Goal: Transaction & Acquisition: Purchase product/service

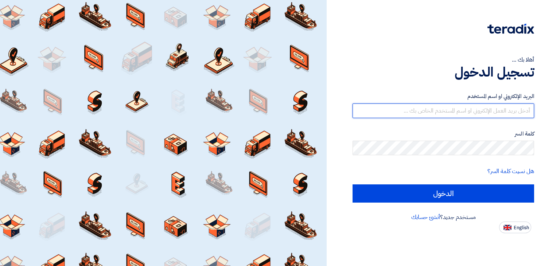
type input "[PERSON_NAME][EMAIL_ADDRESS][DOMAIN_NAME]"
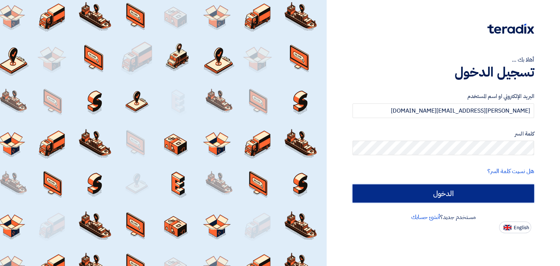
drag, startPoint x: 0, startPoint y: 0, endPoint x: 419, endPoint y: 198, distance: 463.2
click at [419, 198] on input "الدخول" at bounding box center [442, 193] width 181 height 18
type input "Sign in"
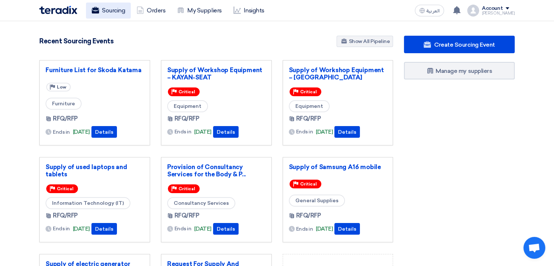
click at [112, 12] on link "Sourcing" at bounding box center [108, 11] width 45 height 16
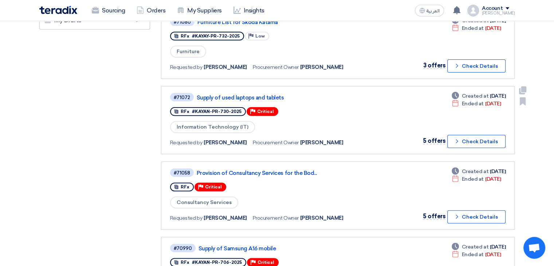
scroll to position [233, 0]
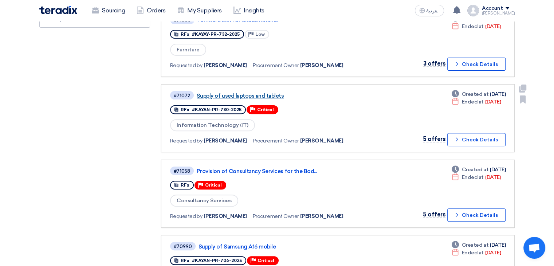
click at [252, 93] on link "Supply of used laptops and tablets" at bounding box center [288, 96] width 182 height 7
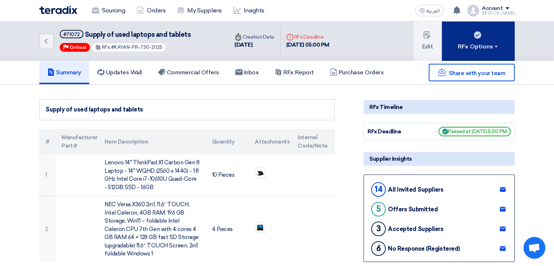
click at [491, 49] on div "RFx Options" at bounding box center [478, 46] width 41 height 9
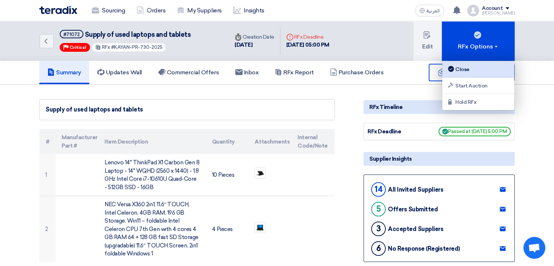
click at [467, 73] on div "Close" at bounding box center [478, 69] width 63 height 9
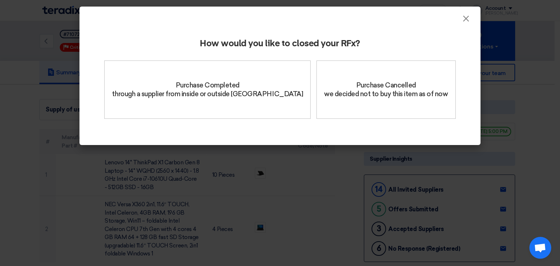
click at [467, 24] on div "How would you like to closed your RFx? Purchase Completed through a supplier fr…" at bounding box center [279, 84] width 401 height 122
click at [465, 20] on span "×" at bounding box center [465, 20] width 7 height 15
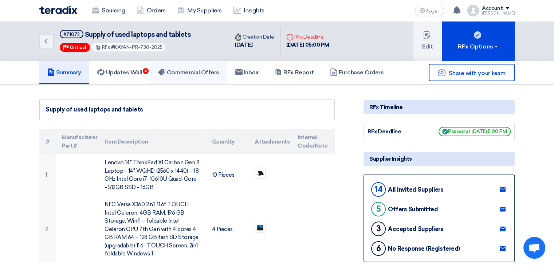
click at [191, 81] on link "Commercial Offers" at bounding box center [188, 72] width 77 height 23
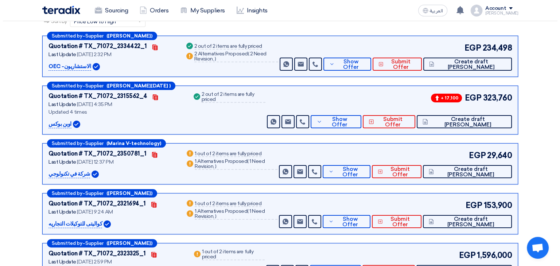
scroll to position [117, 0]
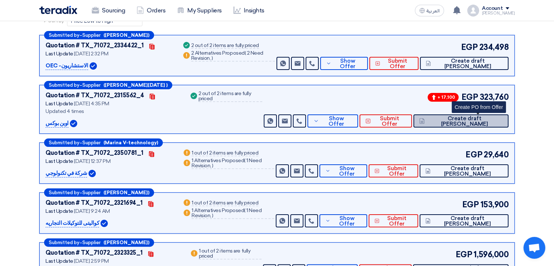
click at [464, 121] on span "Create draft [PERSON_NAME]" at bounding box center [465, 121] width 76 height 11
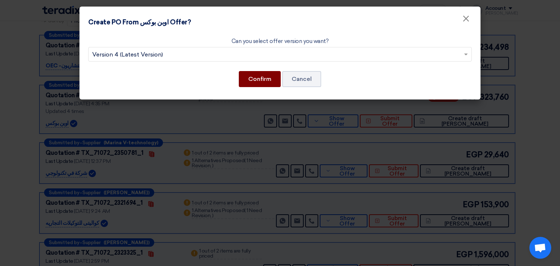
click at [268, 72] on button "Confirm" at bounding box center [260, 79] width 42 height 16
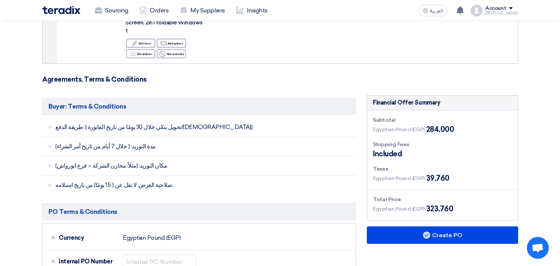
scroll to position [262, 0]
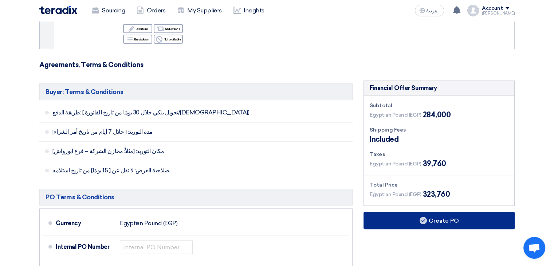
click at [424, 217] on use at bounding box center [423, 220] width 7 height 7
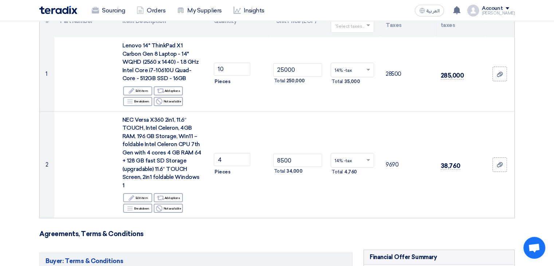
scroll to position [29, 0]
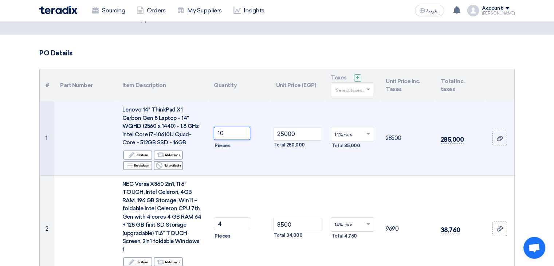
click at [232, 136] on input "10" at bounding box center [232, 133] width 36 height 13
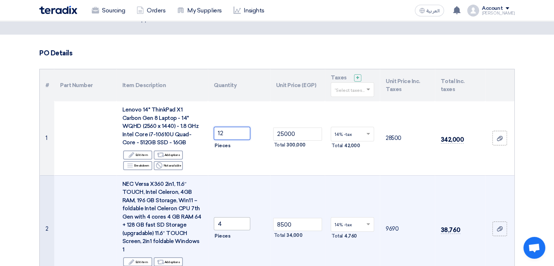
type input "12"
click at [229, 217] on input "4" at bounding box center [232, 223] width 36 height 13
type input "5"
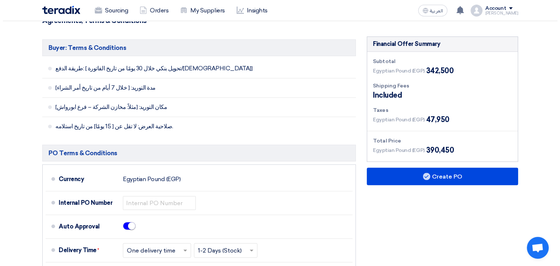
scroll to position [309, 0]
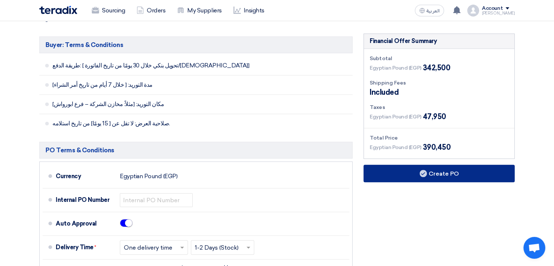
click at [442, 167] on button "Create PO" at bounding box center [439, 173] width 151 height 17
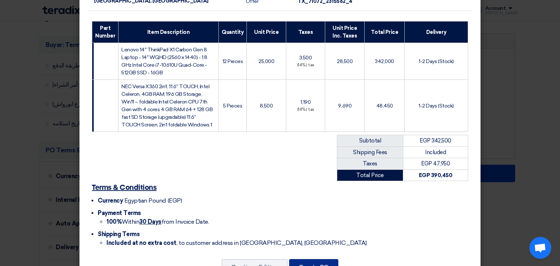
scroll to position [144, 0]
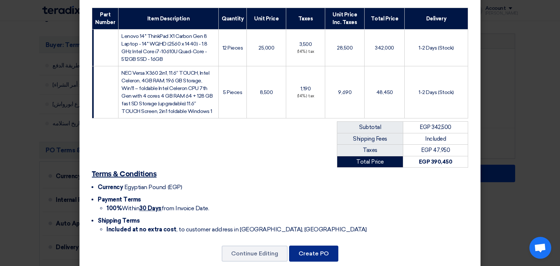
click at [315, 246] on button "Create PO" at bounding box center [313, 254] width 49 height 16
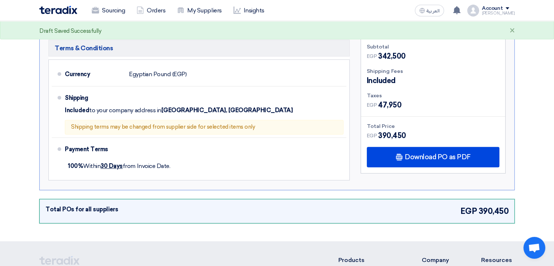
scroll to position [302, 0]
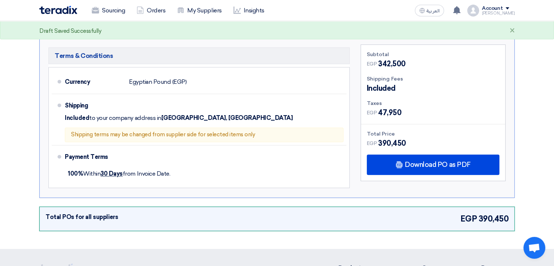
click at [505, 12] on div "[PERSON_NAME]" at bounding box center [498, 13] width 33 height 4
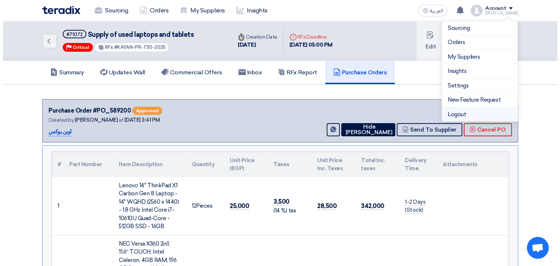
scroll to position [0, 0]
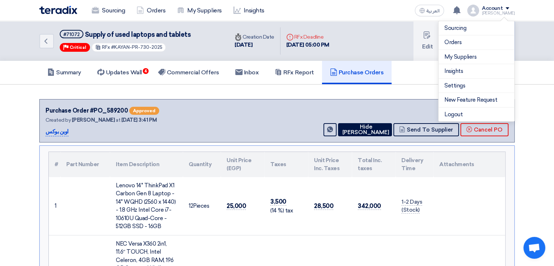
click at [546, 55] on div "Back #71072 Supply of used laptops and tablets Priority Critical RFx #KAYAN-PR-…" at bounding box center [277, 41] width 554 height 40
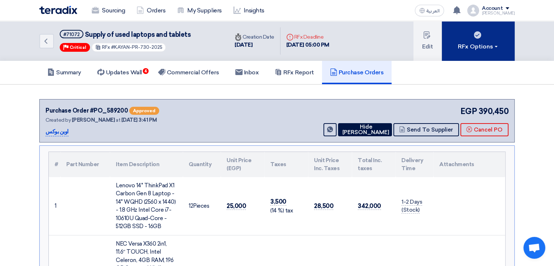
click at [481, 54] on button "RFx Options" at bounding box center [478, 41] width 73 height 40
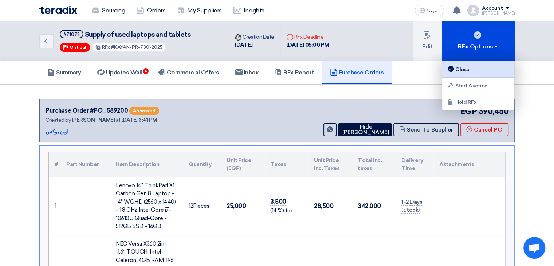
click at [468, 69] on div "Close" at bounding box center [478, 69] width 63 height 9
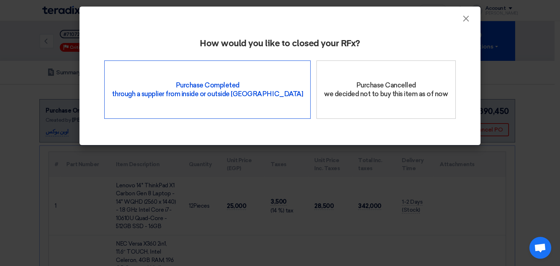
click at [232, 91] on div "Purchase Completed through a supplier from inside or outside Teradix" at bounding box center [207, 89] width 206 height 58
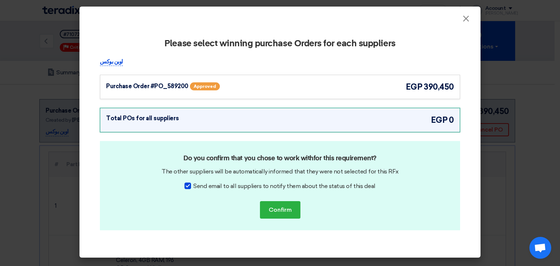
click at [339, 91] on div "Purchase Order #PO_589200 Approved egp 390,450" at bounding box center [280, 87] width 348 height 12
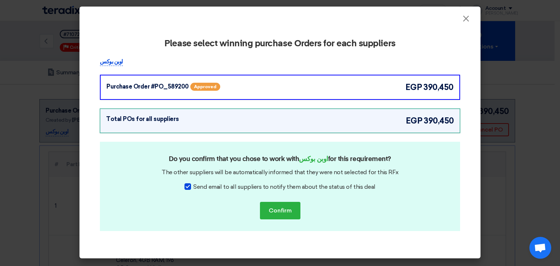
click at [237, 188] on span "Send email to all suppliers to notify them about the status of this deal" at bounding box center [284, 186] width 182 height 9
click at [198, 187] on input "Send email to all suppliers to notify them about the status of this deal" at bounding box center [195, 184] width 5 height 5
checkbox input "false"
click at [286, 210] on button "Confirm" at bounding box center [280, 210] width 40 height 17
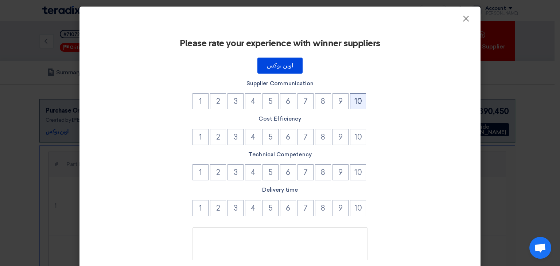
click at [350, 99] on button "10" at bounding box center [358, 101] width 16 height 16
click at [333, 133] on button "9" at bounding box center [340, 137] width 16 height 16
click at [355, 173] on button "10" at bounding box center [358, 172] width 16 height 16
click at [341, 210] on button "9" at bounding box center [340, 208] width 16 height 16
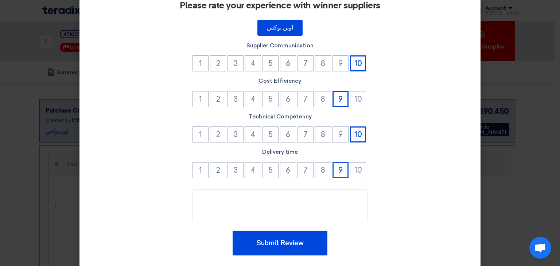
scroll to position [56, 0]
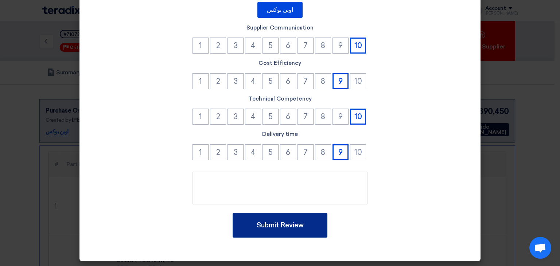
click at [277, 226] on button "Submit Review" at bounding box center [279, 225] width 95 height 25
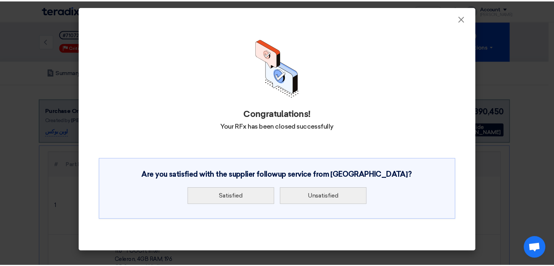
scroll to position [0, 0]
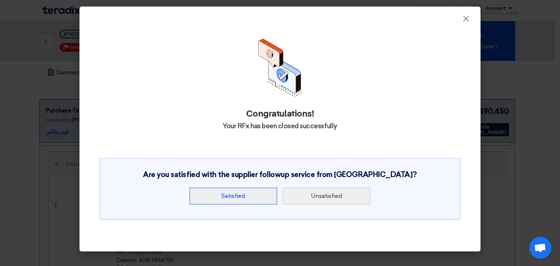
click at [248, 199] on button "Satisfied" at bounding box center [232, 196] width 87 height 17
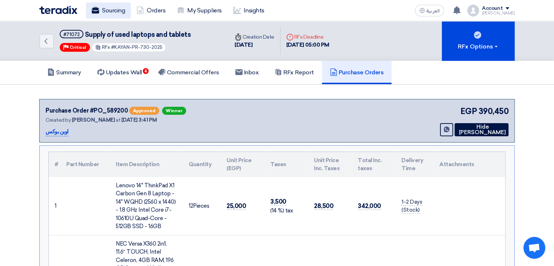
click at [108, 8] on link "Sourcing" at bounding box center [108, 11] width 45 height 16
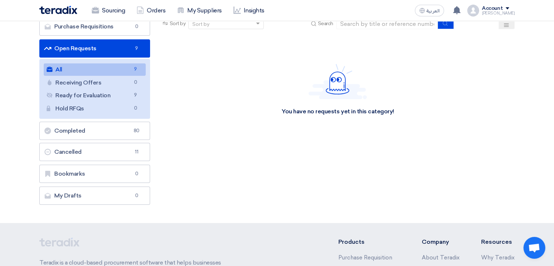
scroll to position [58, 0]
